Goal: Contribute content

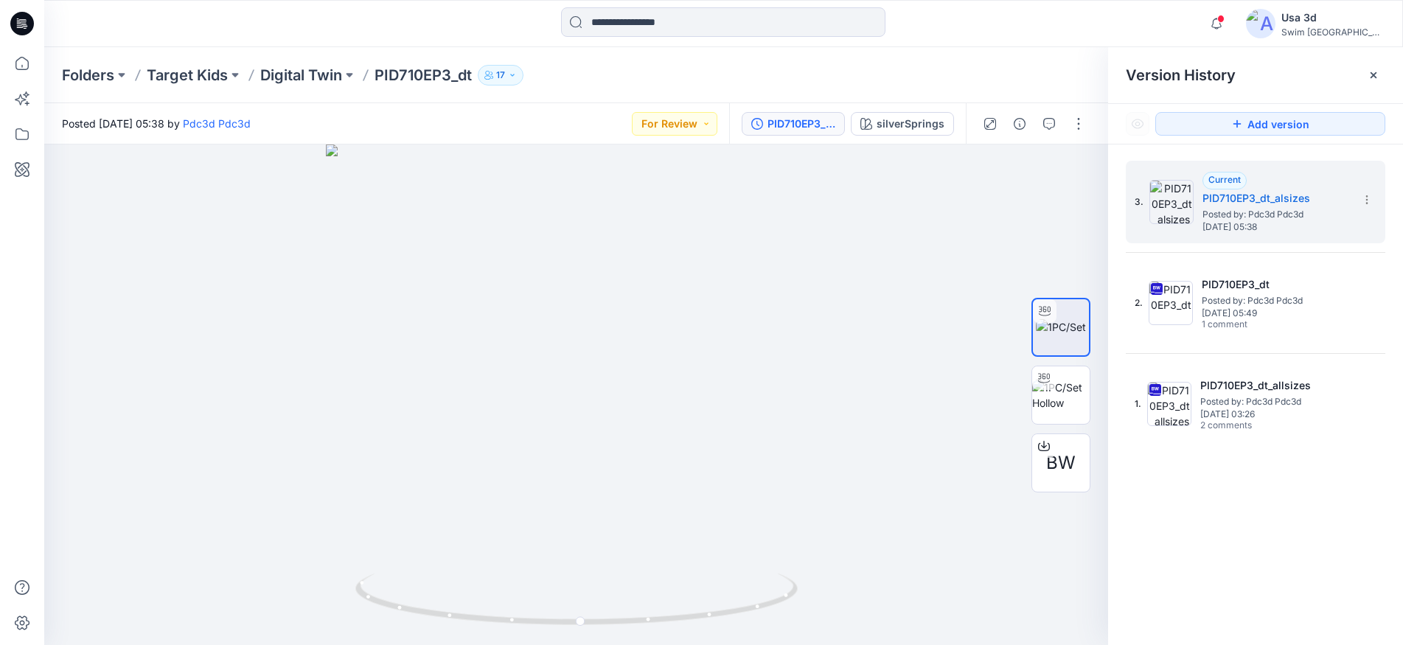
click at [17, 19] on icon at bounding box center [18, 18] width 2 height 1
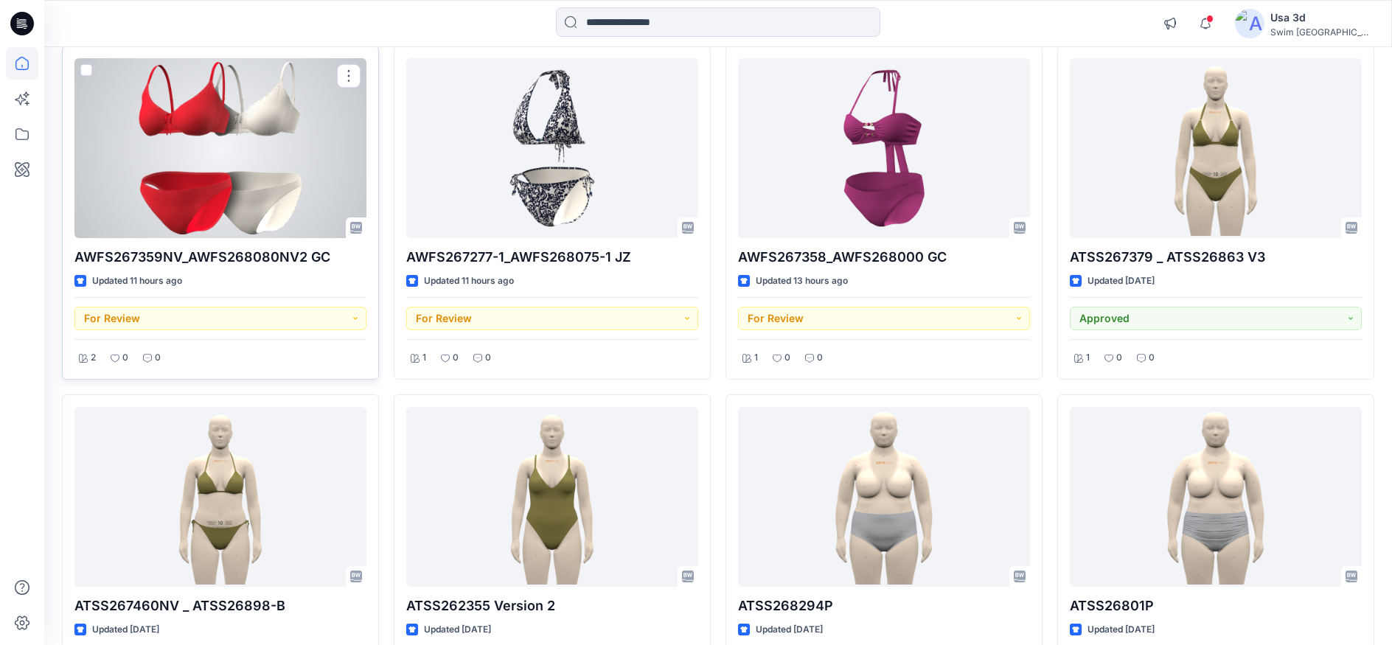
scroll to position [516, 0]
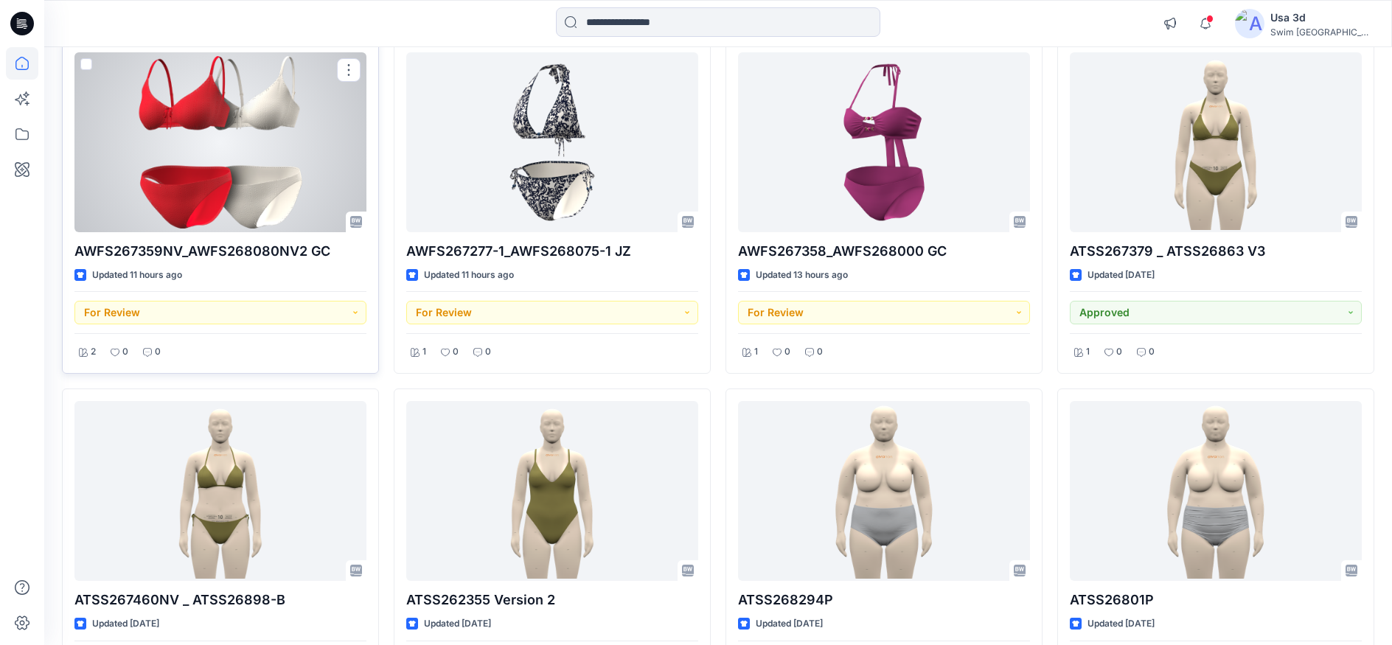
click at [296, 195] on div at bounding box center [220, 142] width 292 height 180
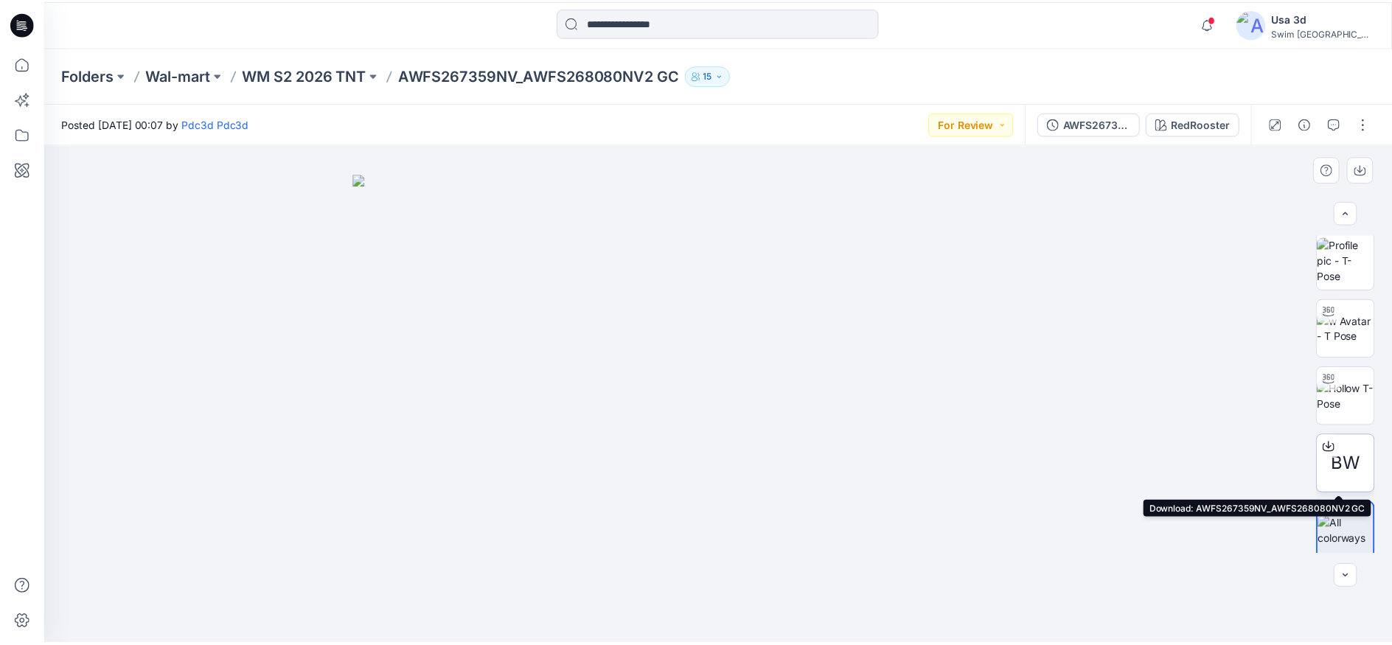
scroll to position [10, 0]
click at [1347, 448] on span "BW" at bounding box center [1355, 458] width 29 height 27
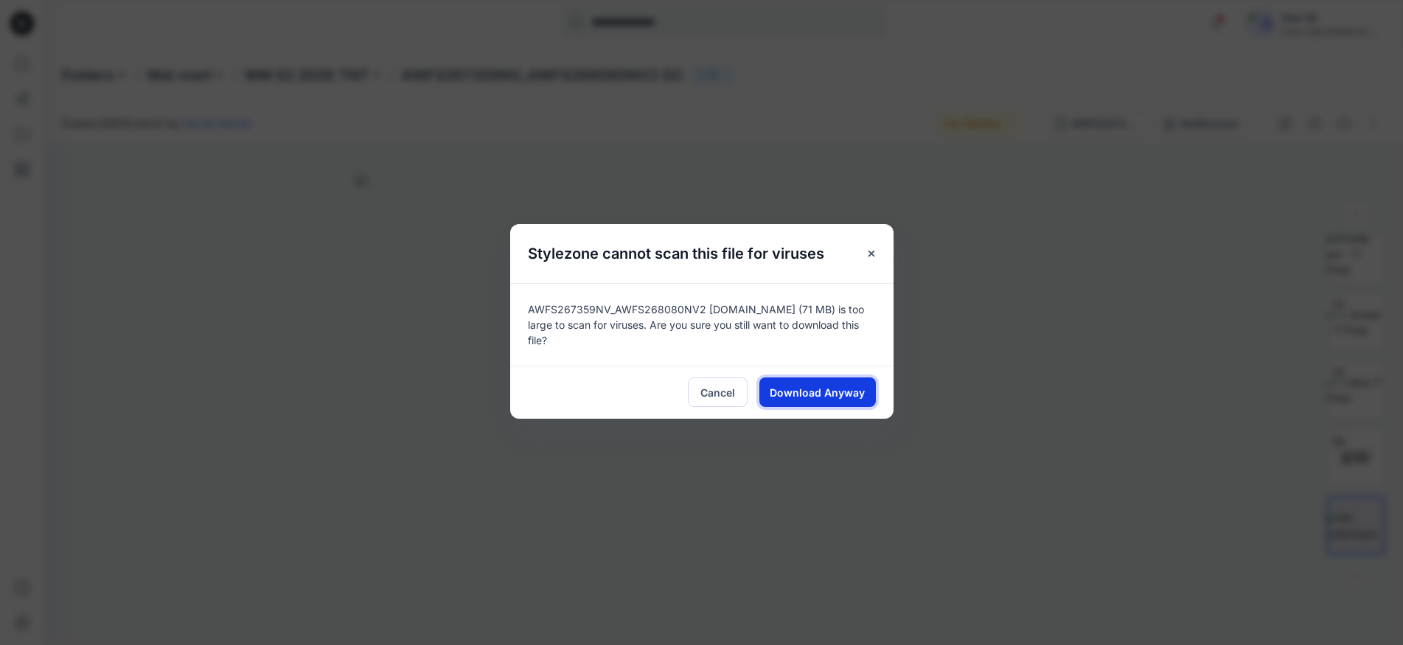
click at [803, 389] on span "Download Anyway" at bounding box center [817, 392] width 95 height 15
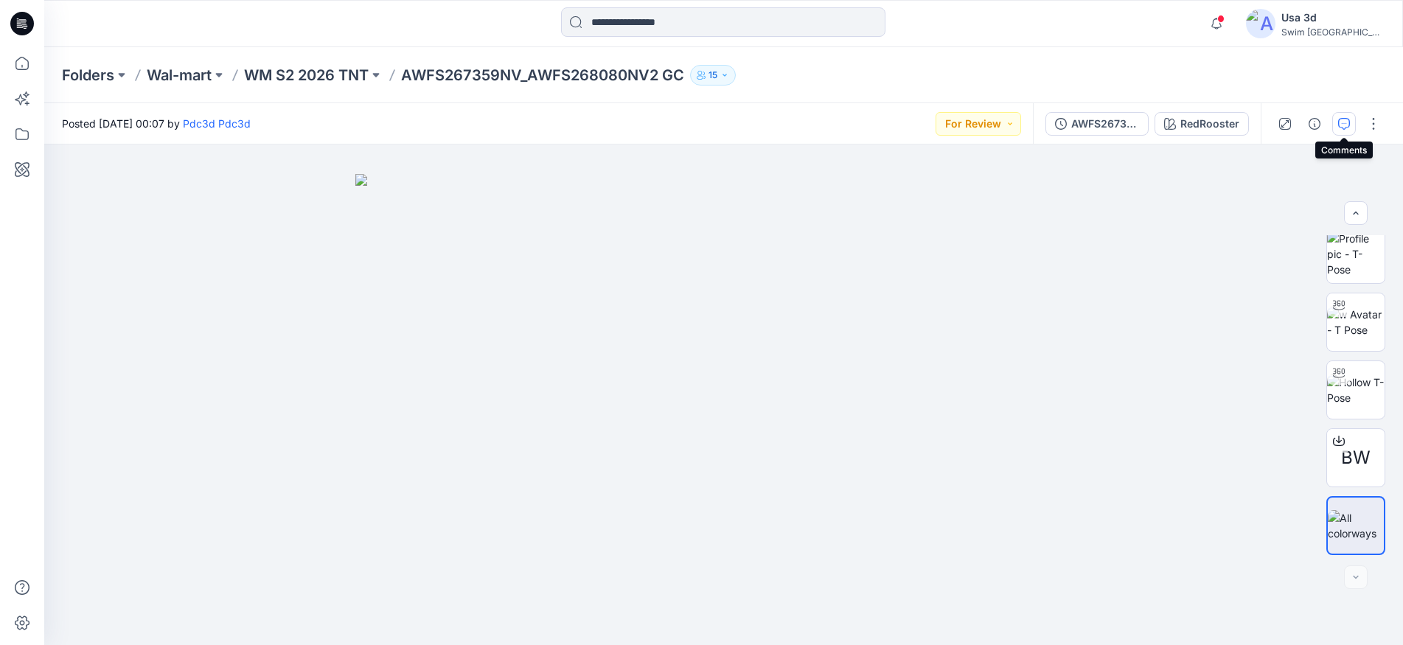
click at [1351, 128] on button "button" at bounding box center [1344, 124] width 24 height 24
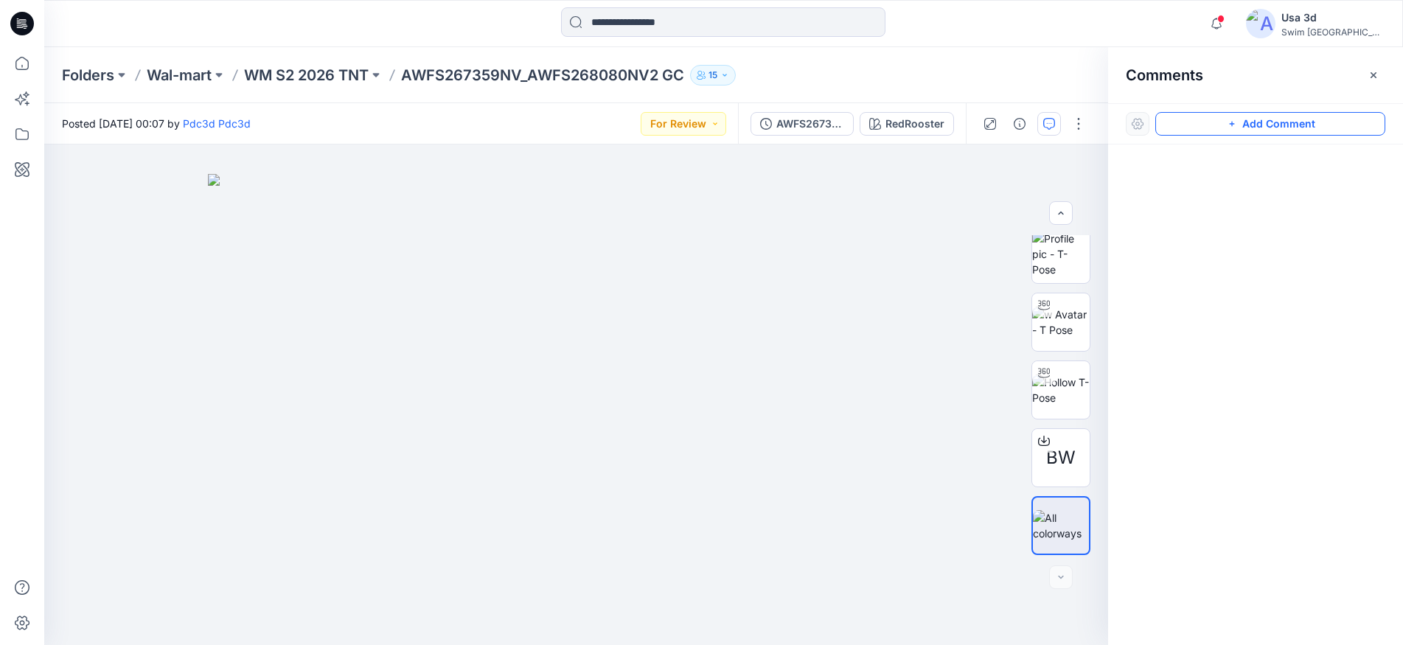
click at [1357, 125] on button "Add Comment" at bounding box center [1270, 124] width 230 height 24
click at [91, 189] on div "1" at bounding box center [576, 395] width 1064 height 501
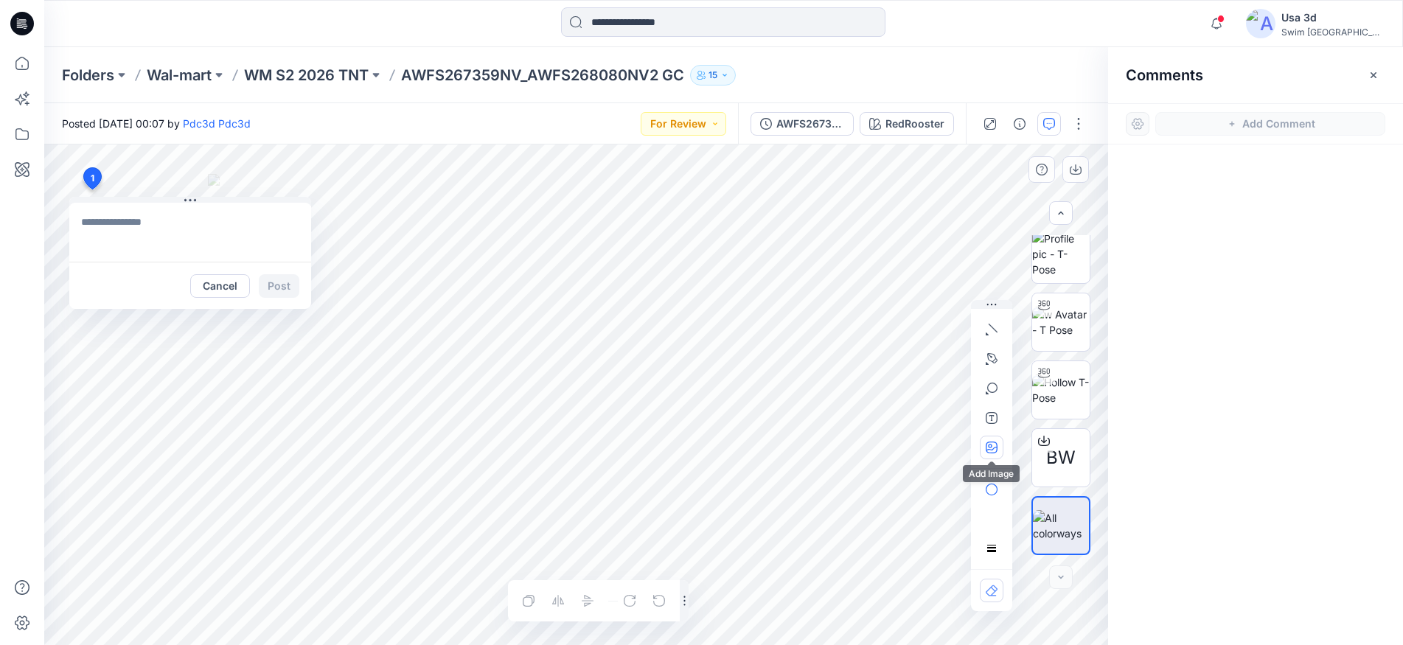
click at [990, 452] on icon "button" at bounding box center [992, 448] width 12 height 12
type input"] "**********"
click at [132, 229] on textarea at bounding box center [190, 232] width 242 height 59
type textarea "**********"
click at [30, 29] on icon at bounding box center [22, 24] width 24 height 24
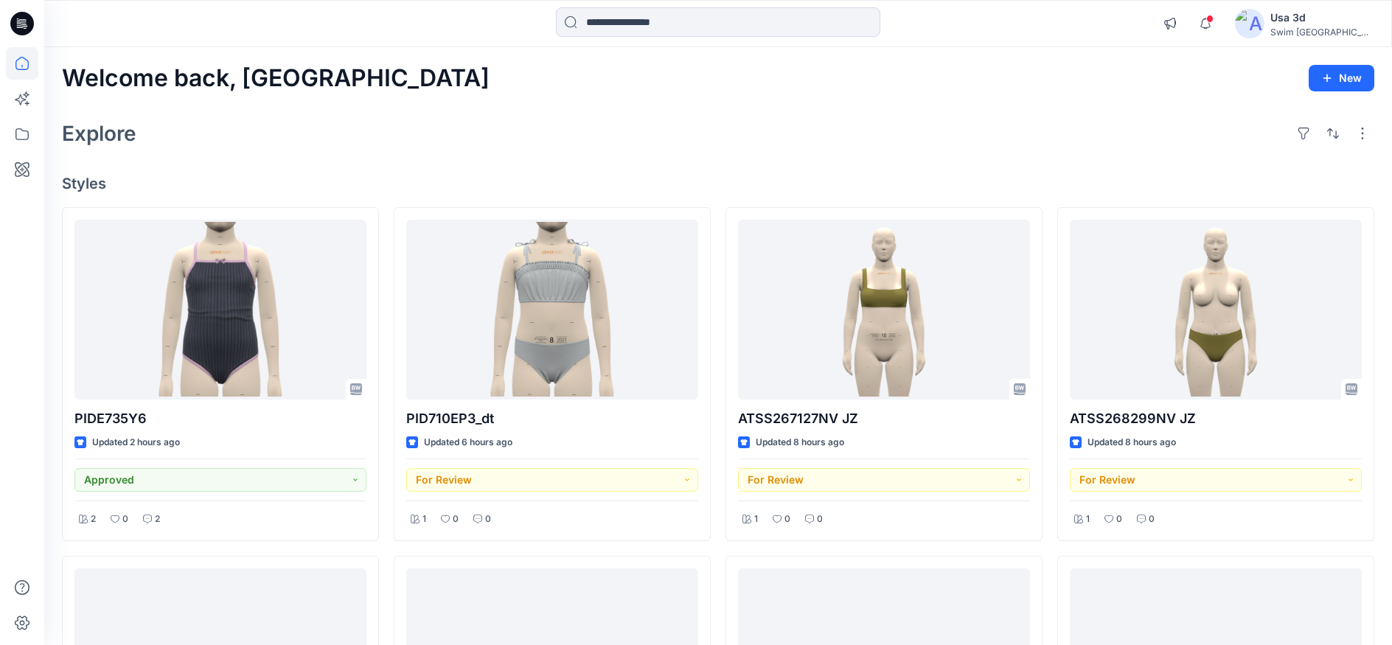
click at [164, 119] on div "Explore" at bounding box center [718, 133] width 1312 height 35
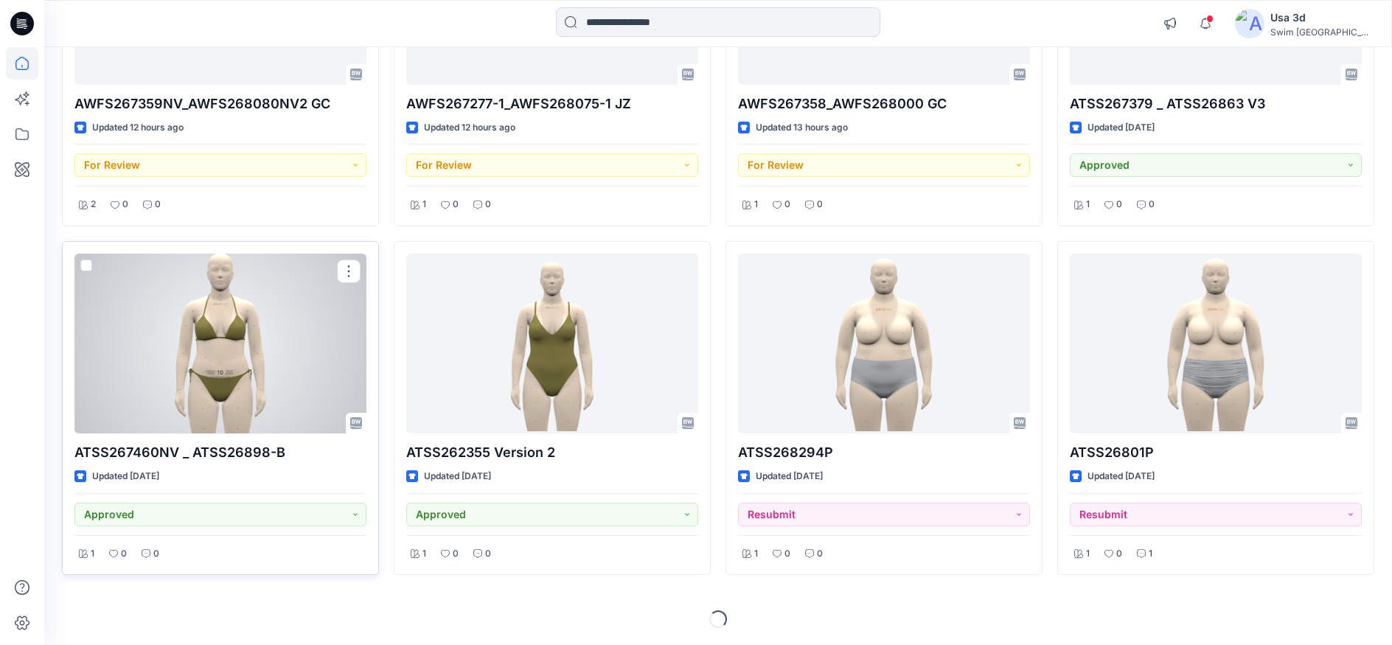
scroll to position [664, 0]
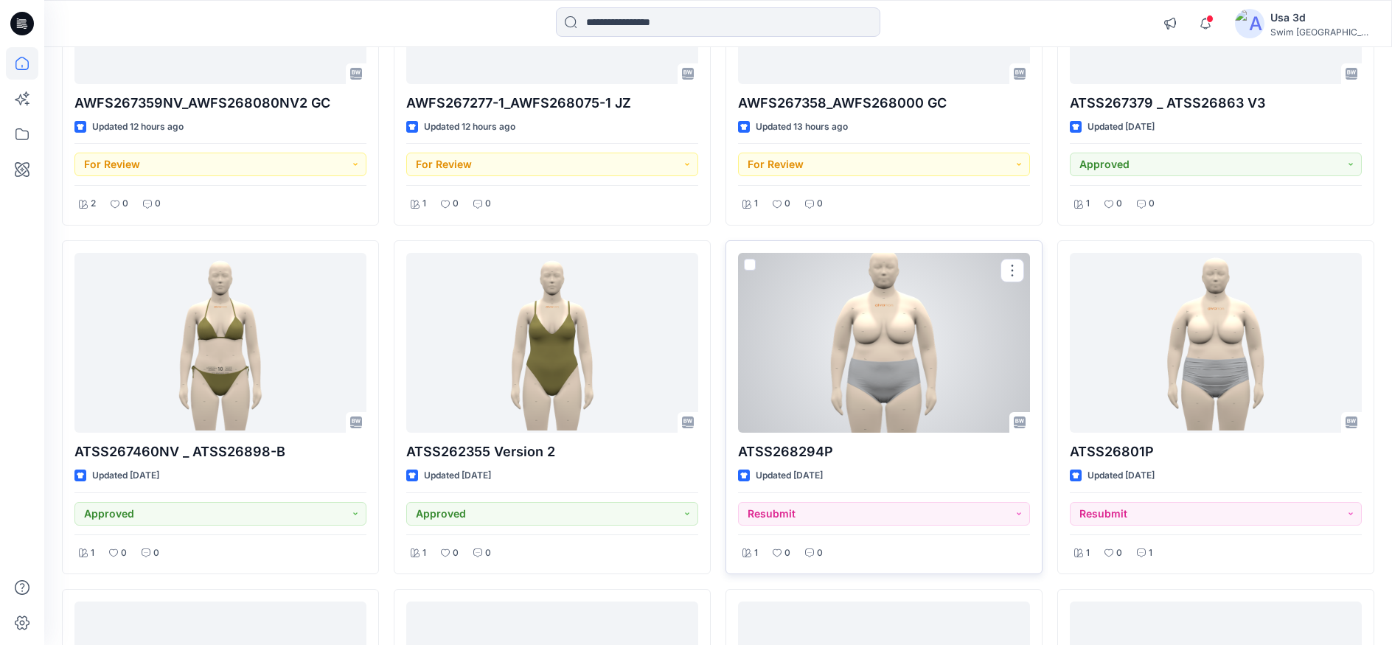
click at [918, 377] on div at bounding box center [884, 343] width 292 height 180
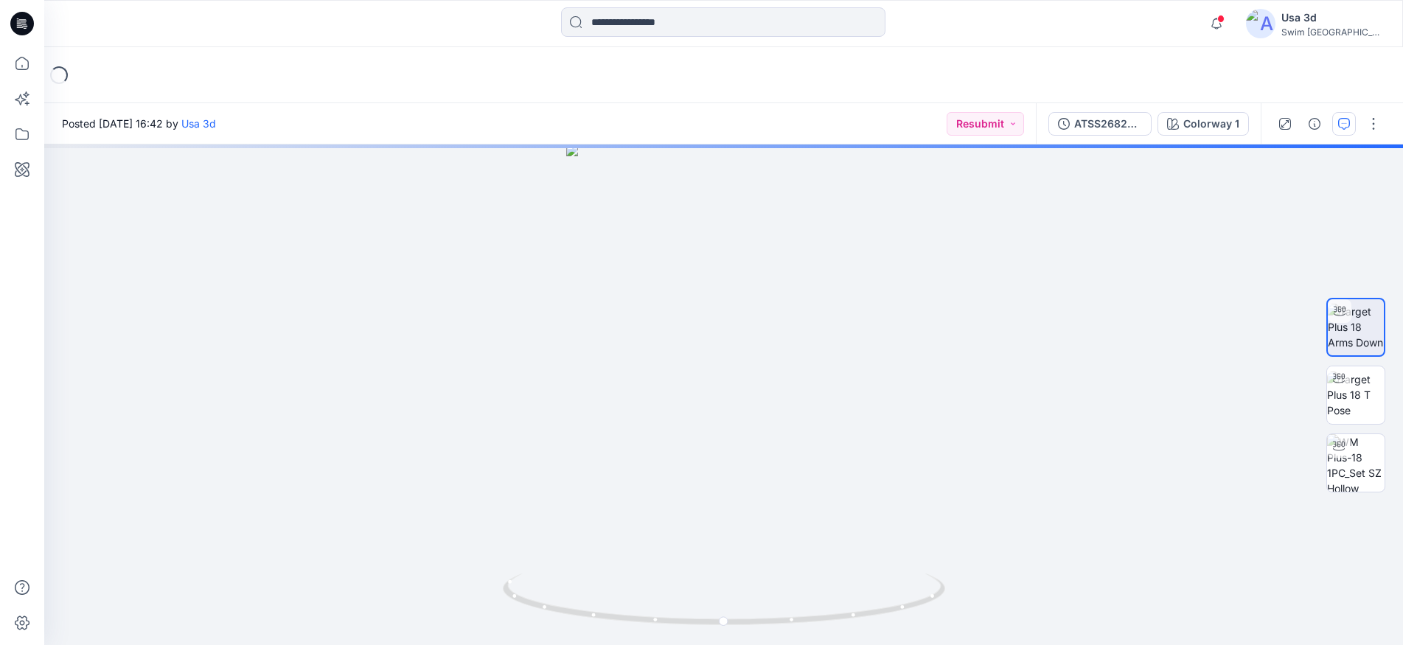
click at [1337, 120] on button "button" at bounding box center [1344, 124] width 24 height 24
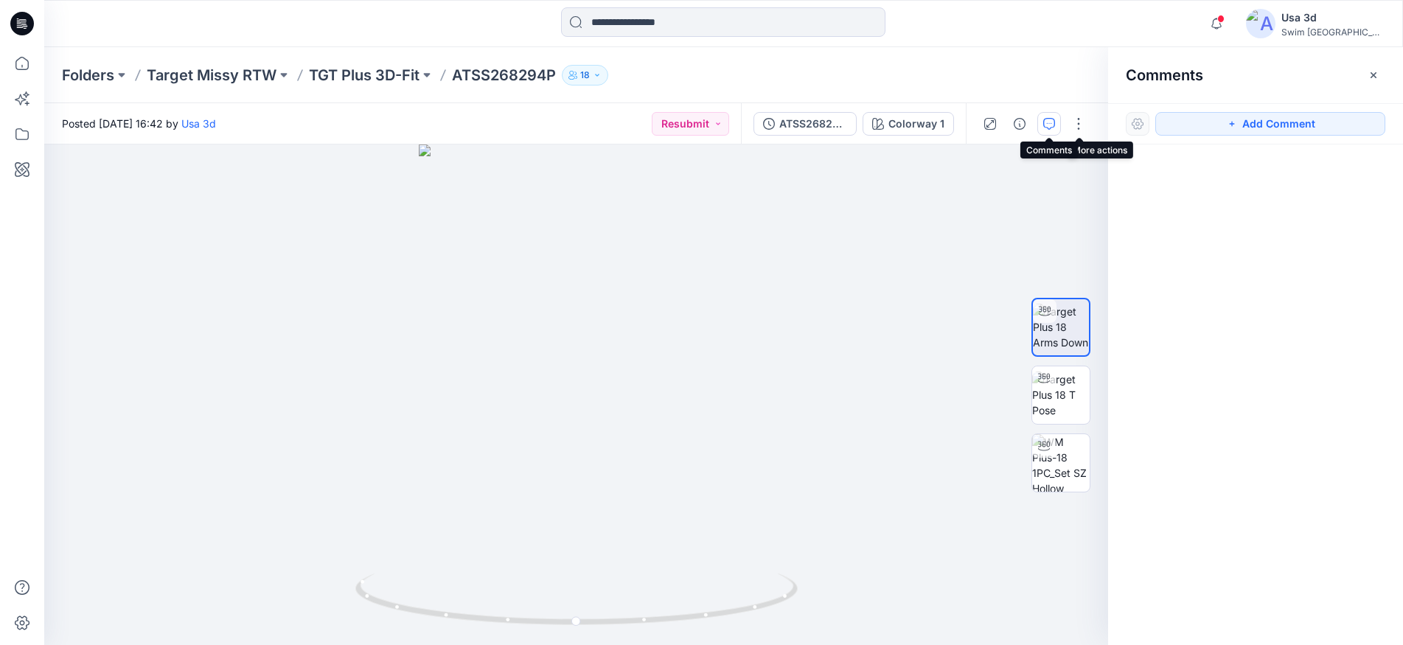
click at [1045, 127] on icon "button" at bounding box center [1049, 124] width 12 height 12
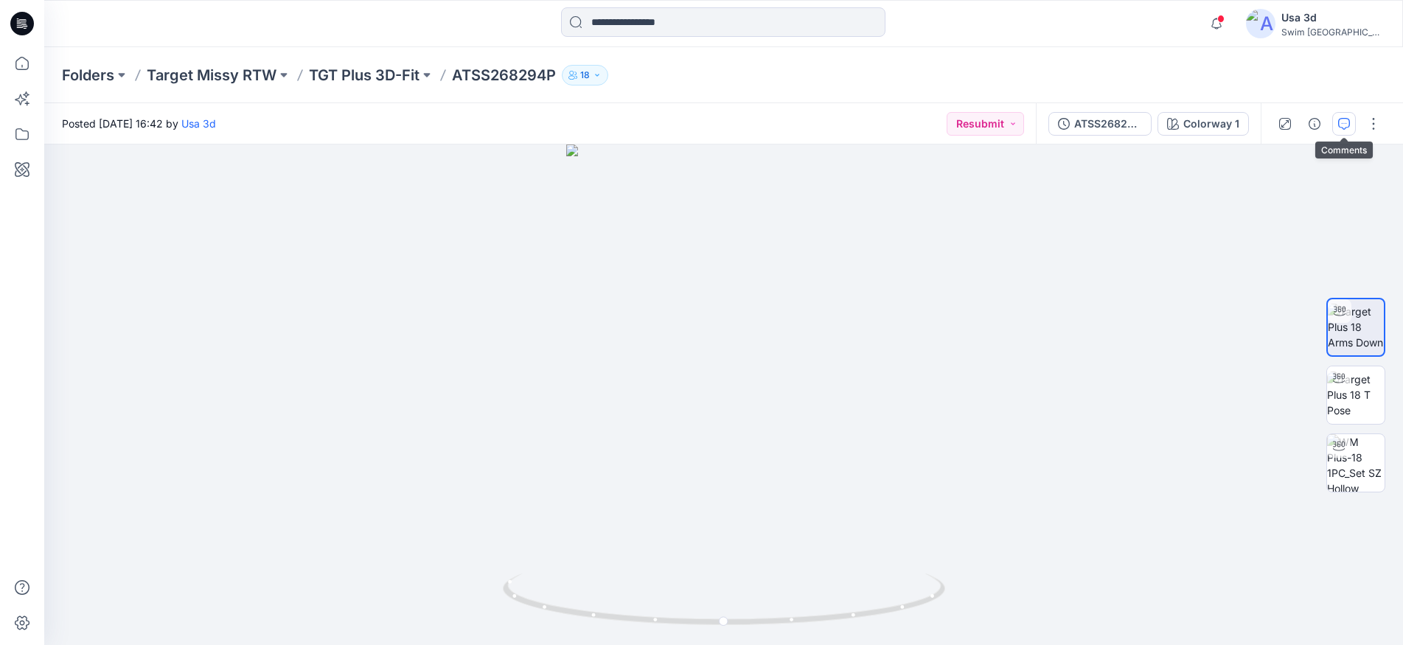
click at [1343, 126] on icon "button" at bounding box center [1344, 124] width 12 height 12
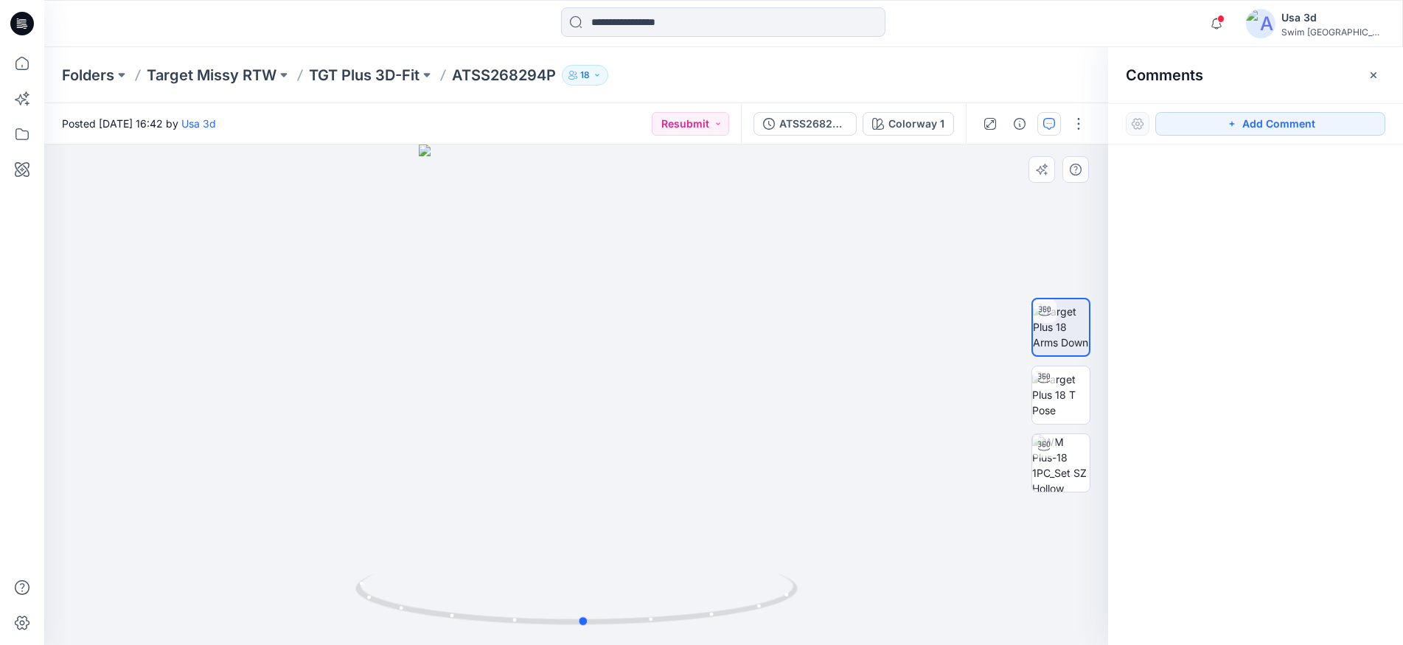
drag, startPoint x: 618, startPoint y: 414, endPoint x: 625, endPoint y: 393, distance: 21.9
click at [625, 393] on div at bounding box center [576, 395] width 1064 height 501
click at [826, 123] on div "ATSS268294P" at bounding box center [813, 124] width 68 height 16
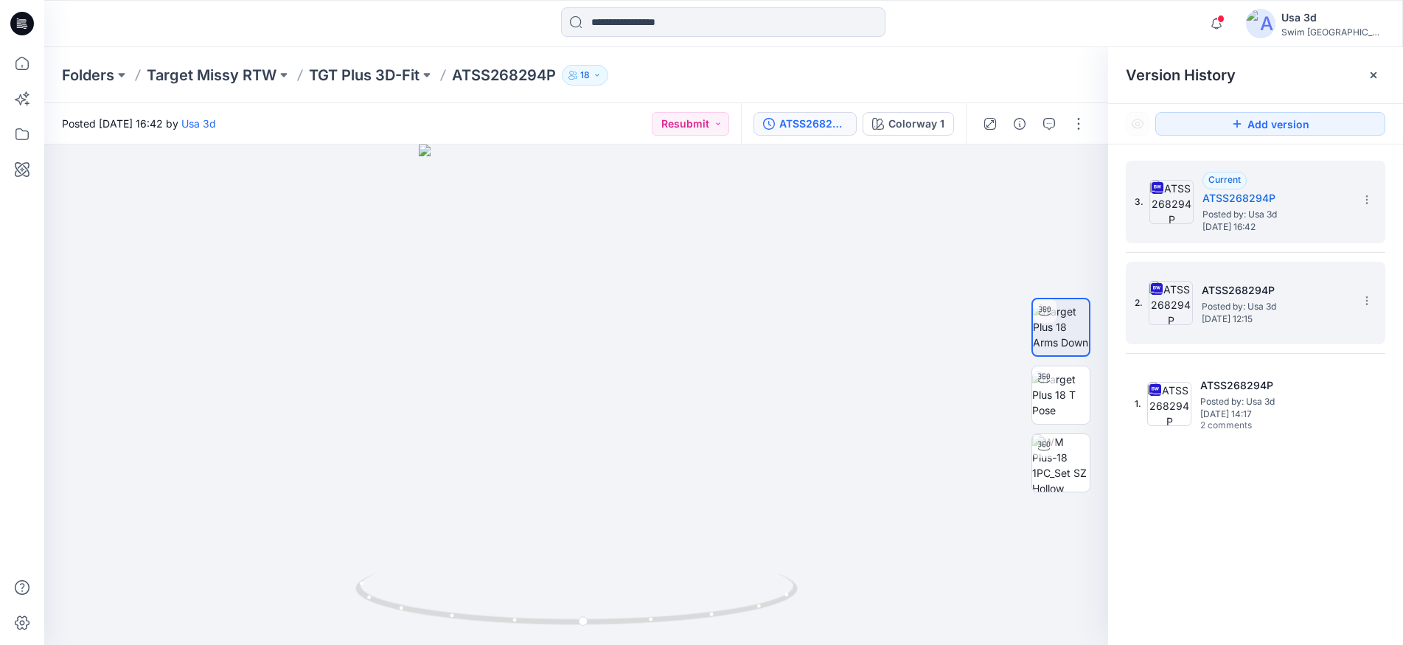
click at [1259, 316] on span "[DATE] 12:15" at bounding box center [1275, 319] width 147 height 10
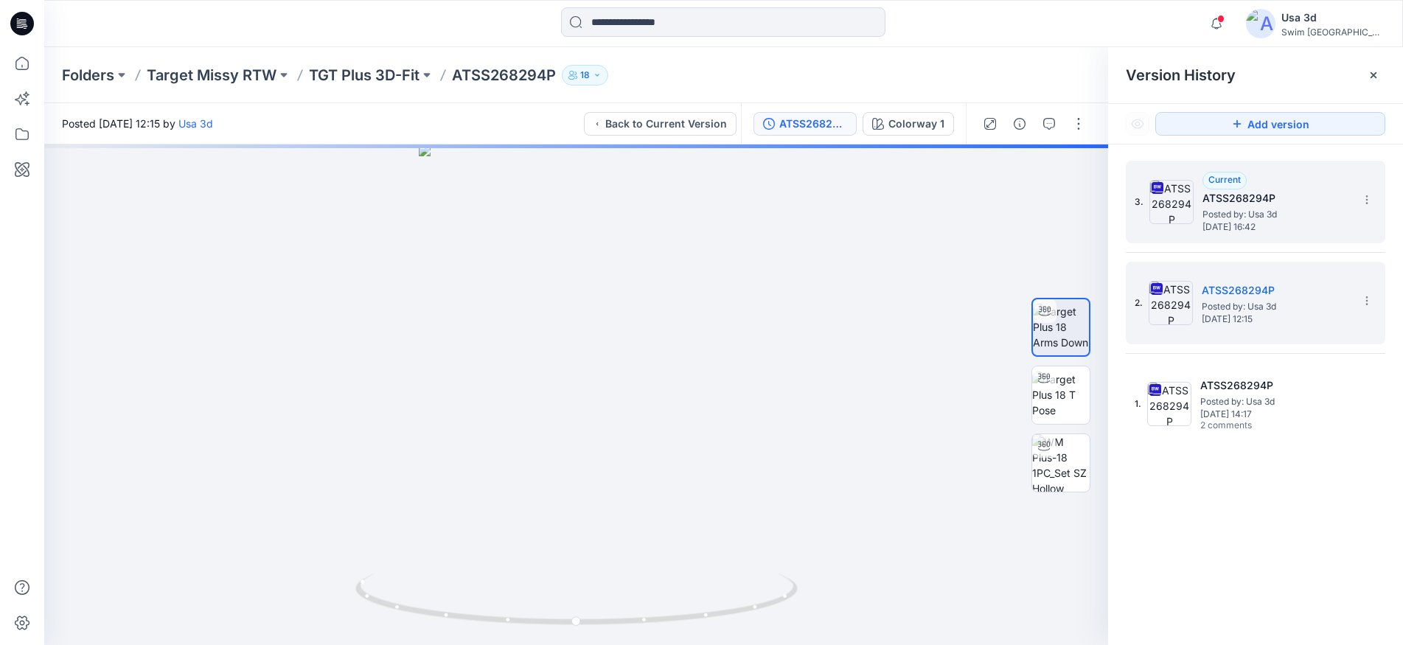
click at [1234, 172] on div "Current" at bounding box center [1224, 181] width 44 height 18
